Goal: Check status: Check status

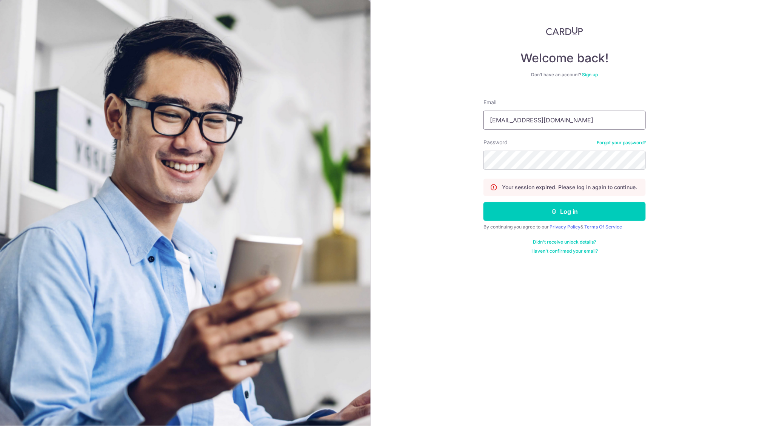
type input "[EMAIL_ADDRESS][DOMAIN_NAME]"
click at [537, 214] on button "Log in" at bounding box center [564, 211] width 162 height 19
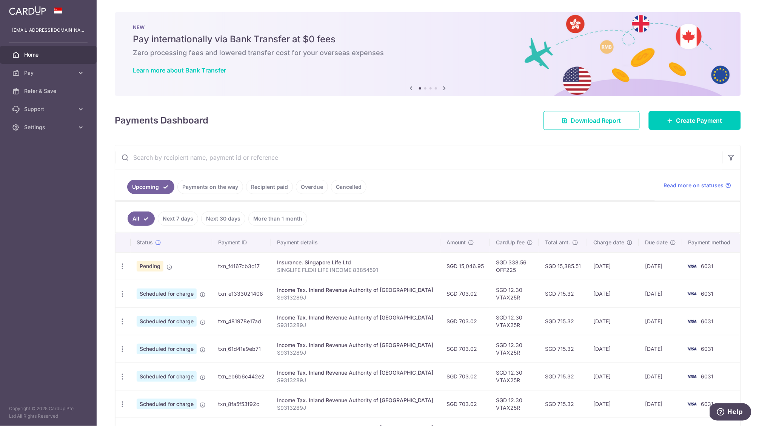
click at [629, 260] on td "30/09/2025" at bounding box center [613, 266] width 52 height 28
click at [607, 265] on td "30/09/2025" at bounding box center [613, 266] width 52 height 28
click at [607, 268] on td "30/09/2025" at bounding box center [613, 266] width 52 height 28
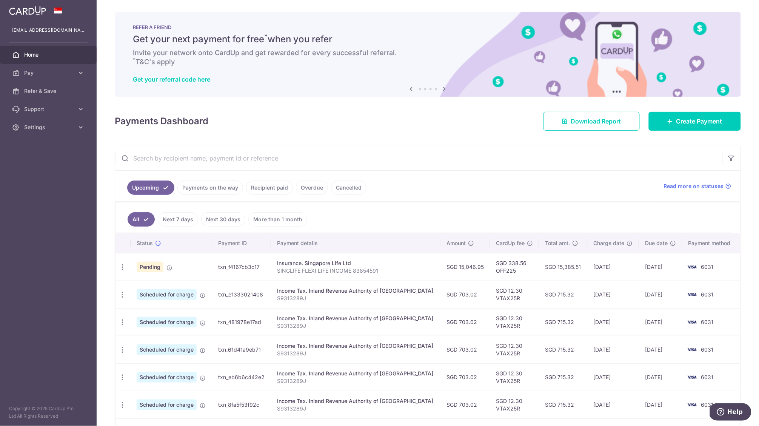
click at [153, 266] on span "Pending" at bounding box center [150, 267] width 27 height 11
click at [152, 269] on span "Pending" at bounding box center [150, 267] width 27 height 11
